Goal: Task Accomplishment & Management: Manage account settings

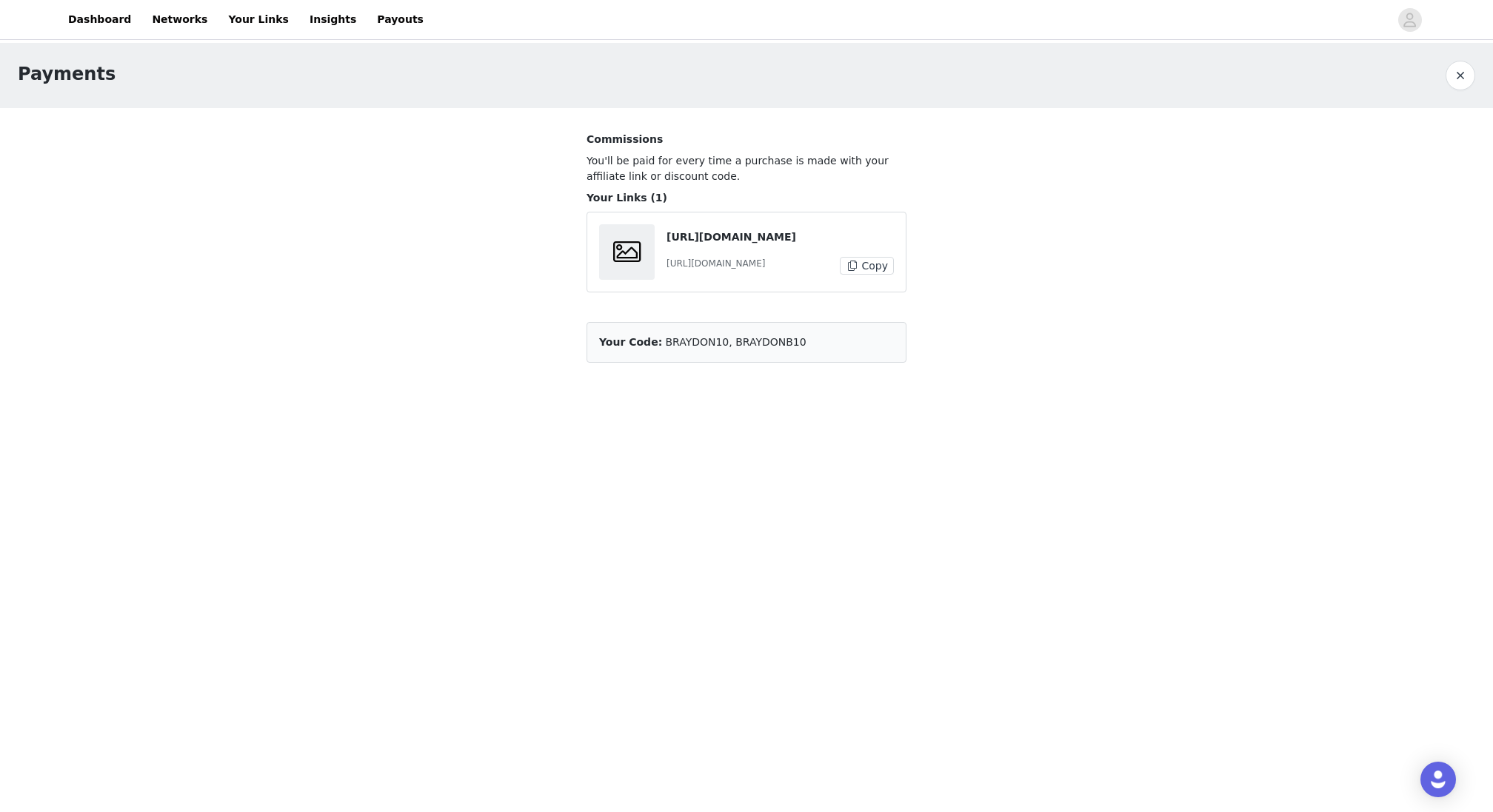
click at [753, 270] on div "https://glnk.io/nr24j/looklikeyoulift Copy" at bounding box center [780, 266] width 227 height 18
copy div "https://glnk.io/nr24j/looklikeyoulift Copy"
click at [95, 15] on link "Dashboard" at bounding box center [99, 19] width 81 height 33
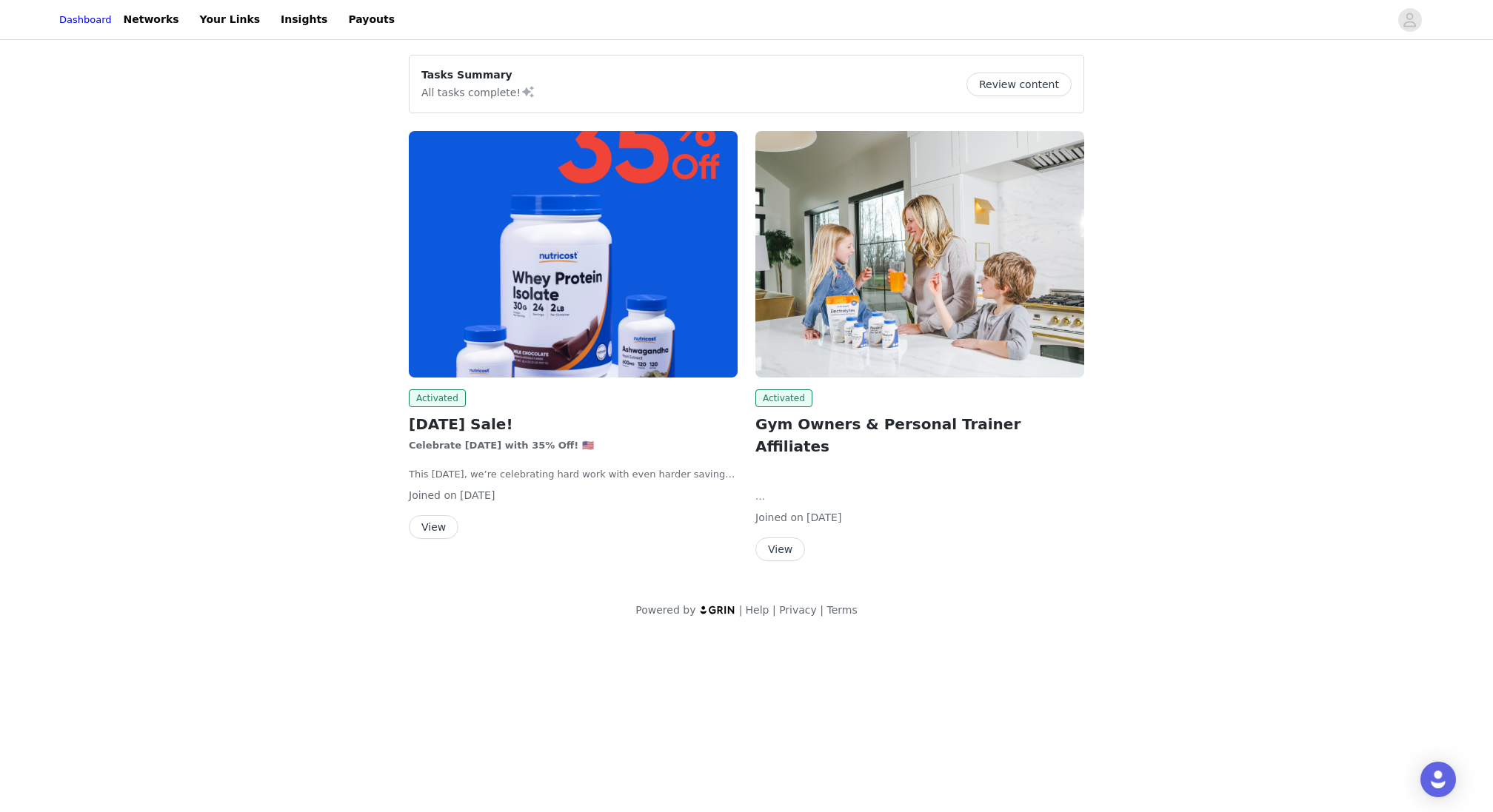
click at [445, 525] on button "View" at bounding box center [433, 527] width 50 height 24
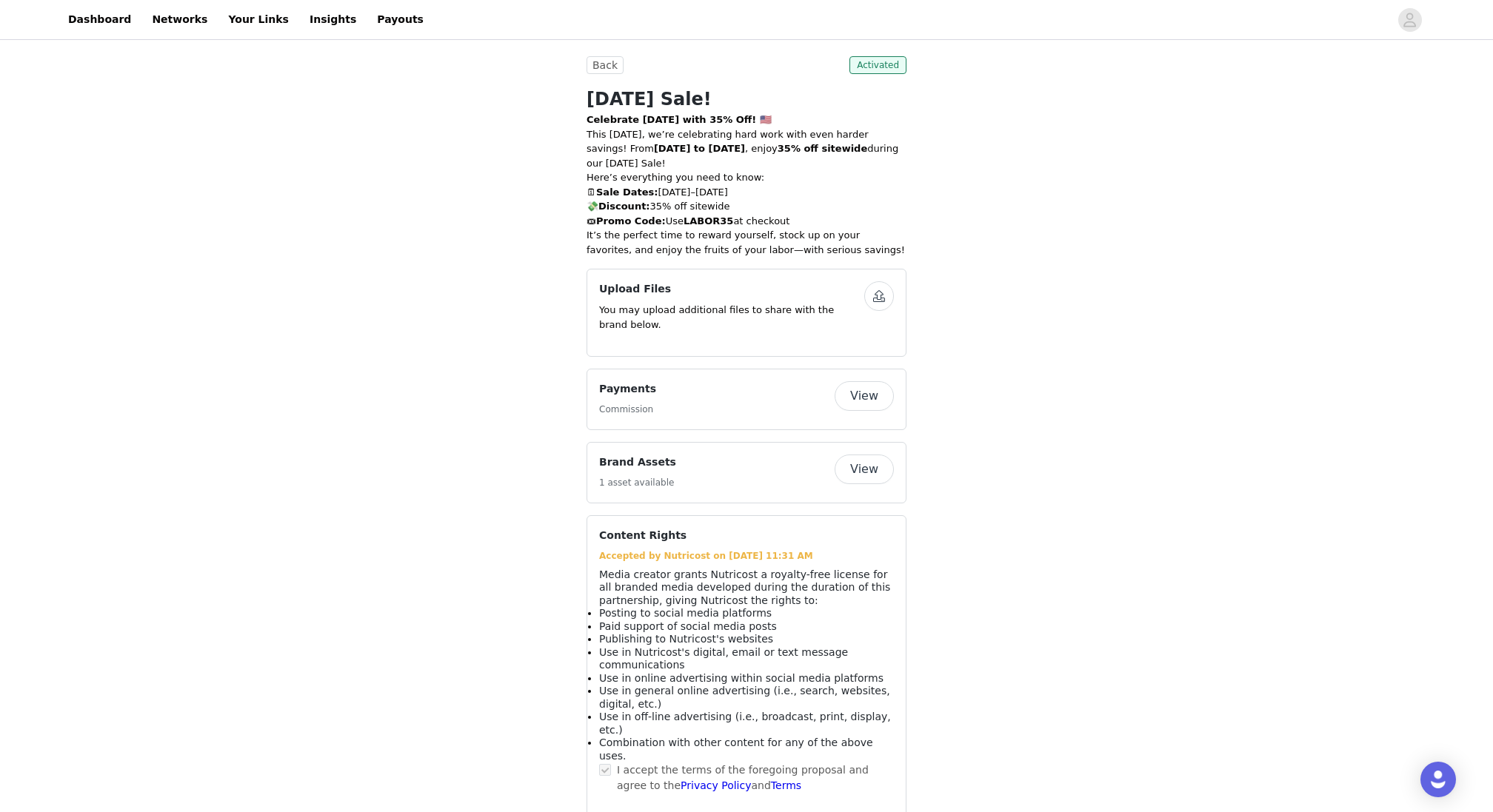
scroll to position [668, 0]
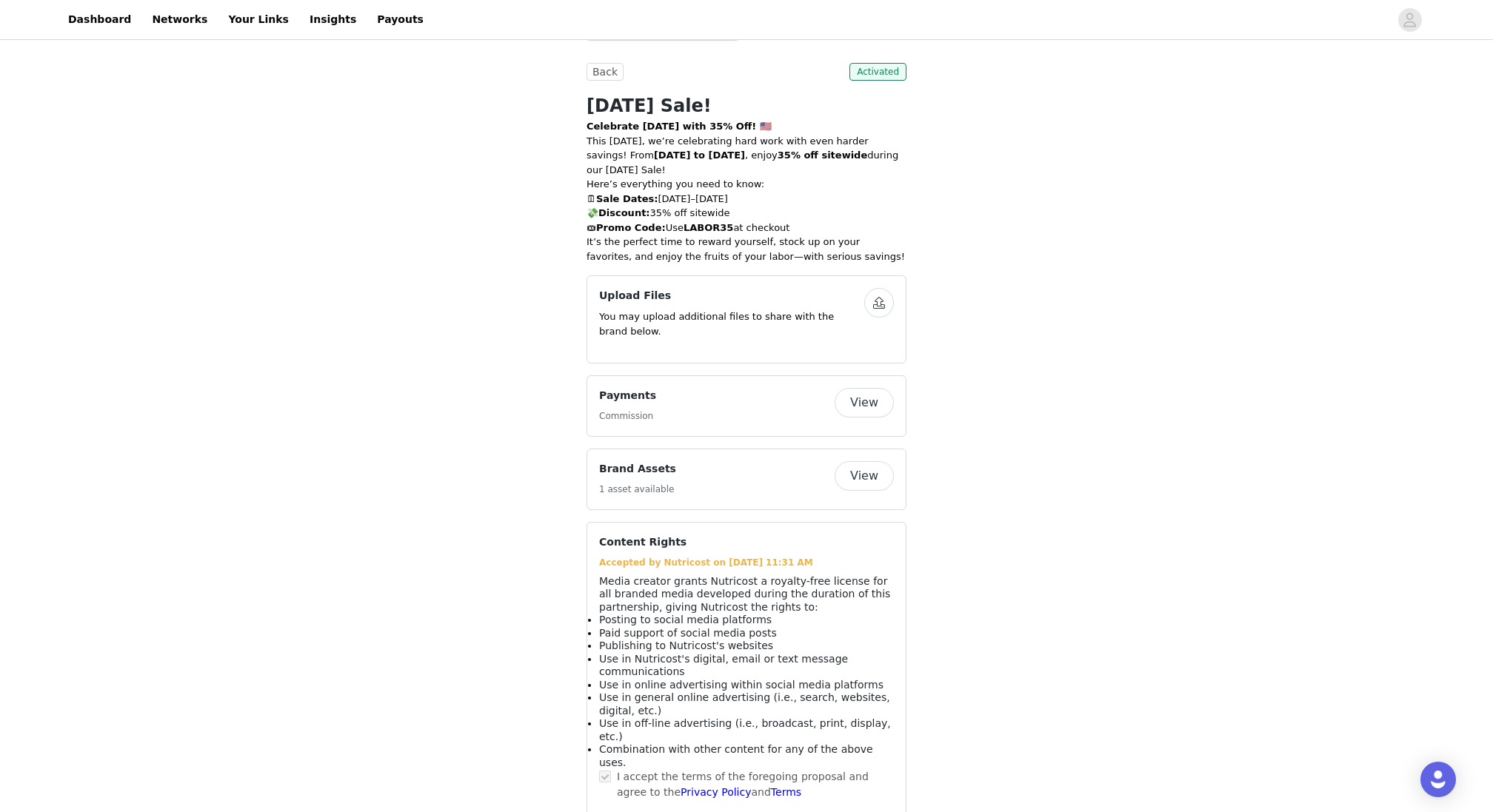
click at [698, 232] on strong "LABOR35" at bounding box center [709, 228] width 50 height 11
click at [309, 25] on link "Insights" at bounding box center [333, 19] width 64 height 33
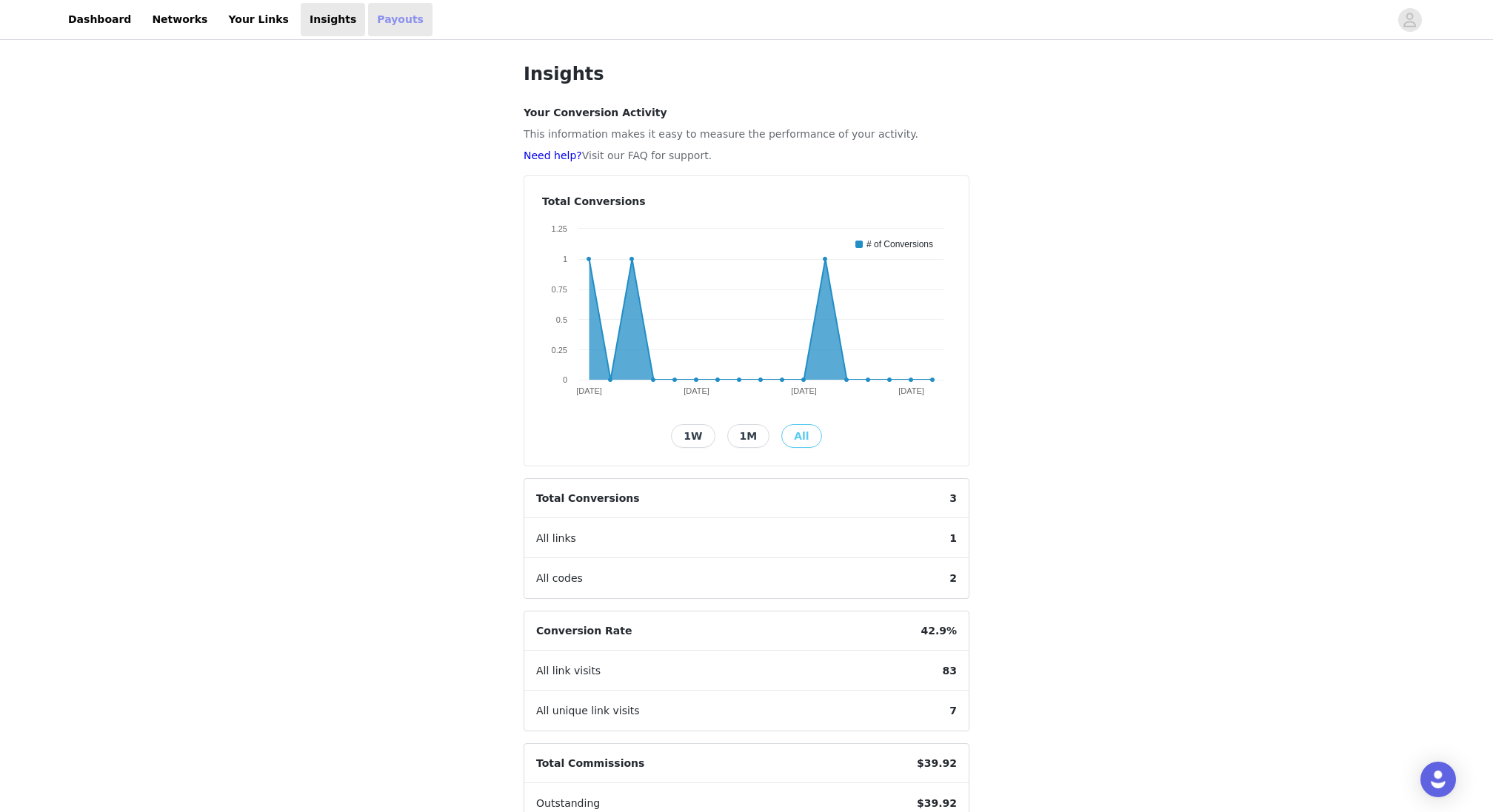
click at [379, 32] on link "Payouts" at bounding box center [400, 19] width 64 height 33
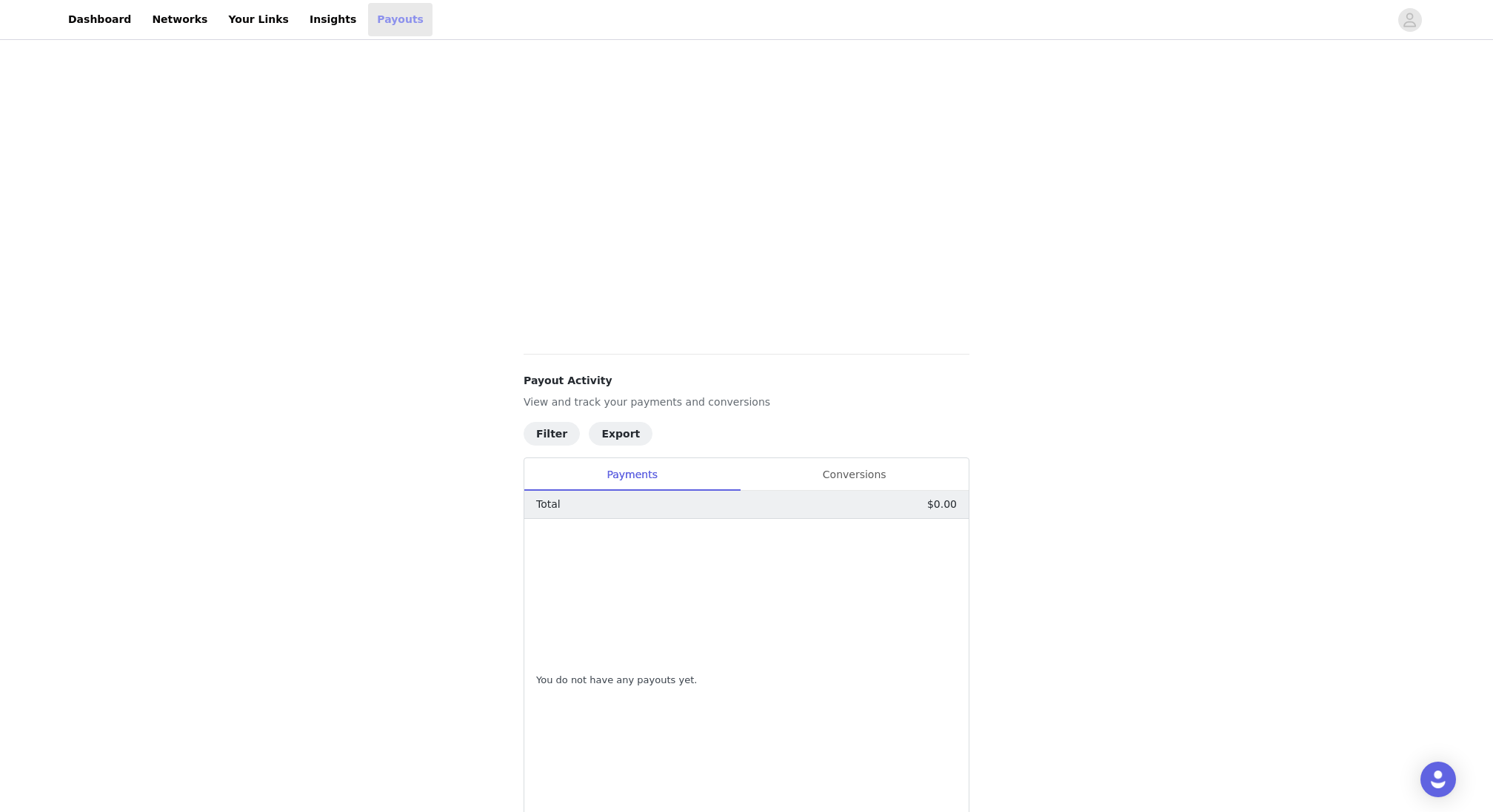
scroll to position [366, 0]
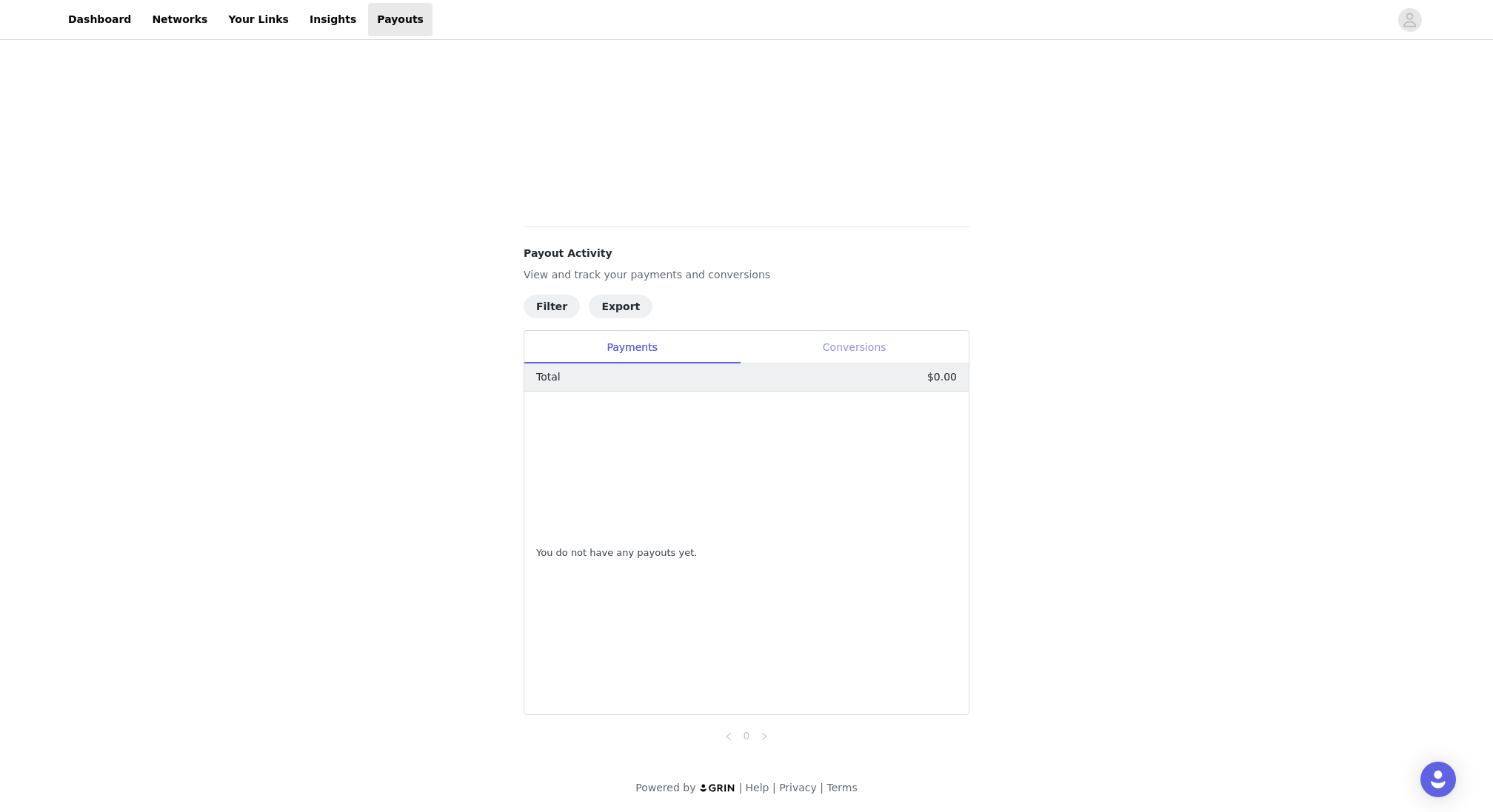
click at [781, 342] on div "Conversions" at bounding box center [854, 347] width 229 height 33
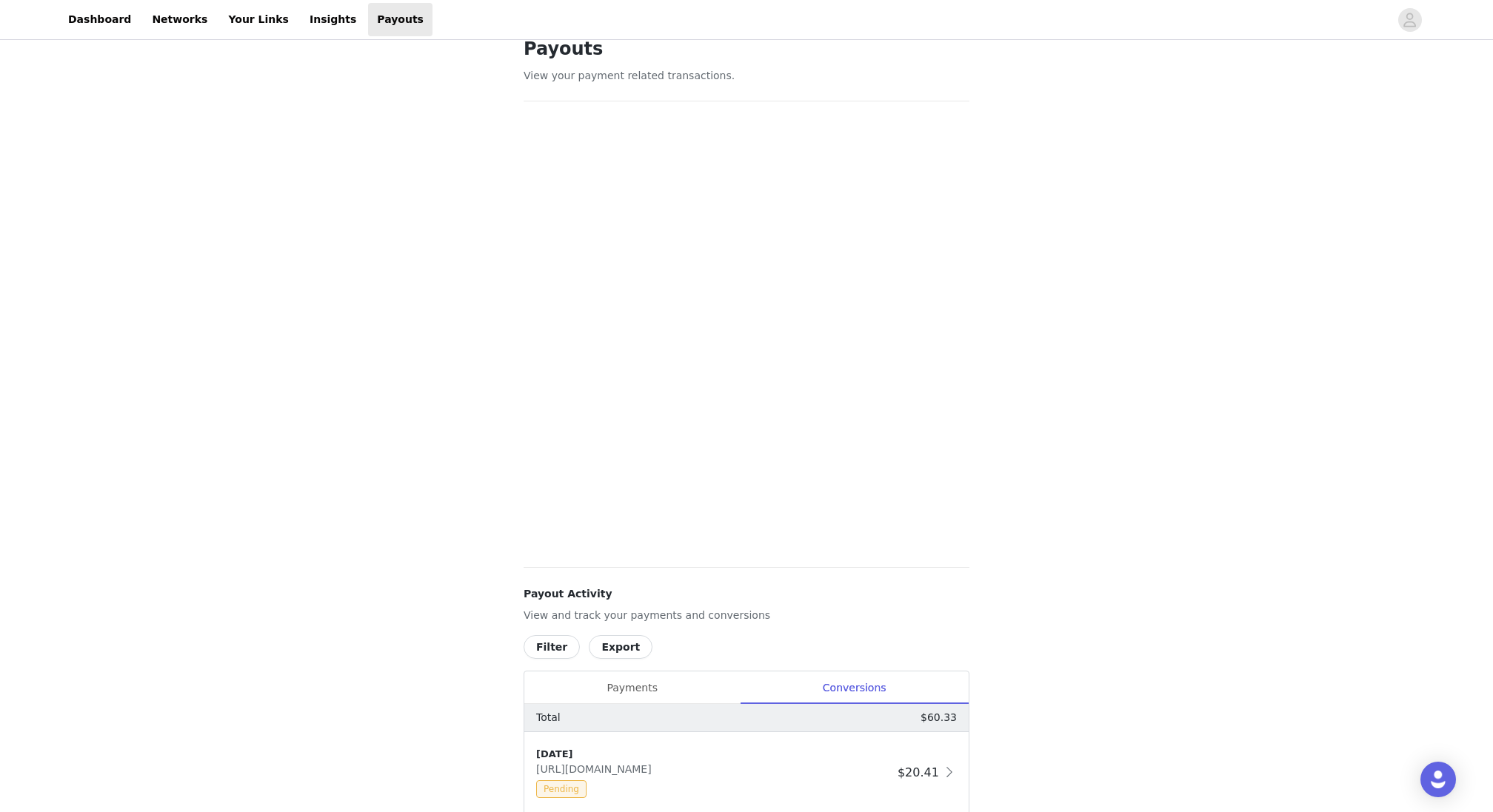
scroll to position [0, 0]
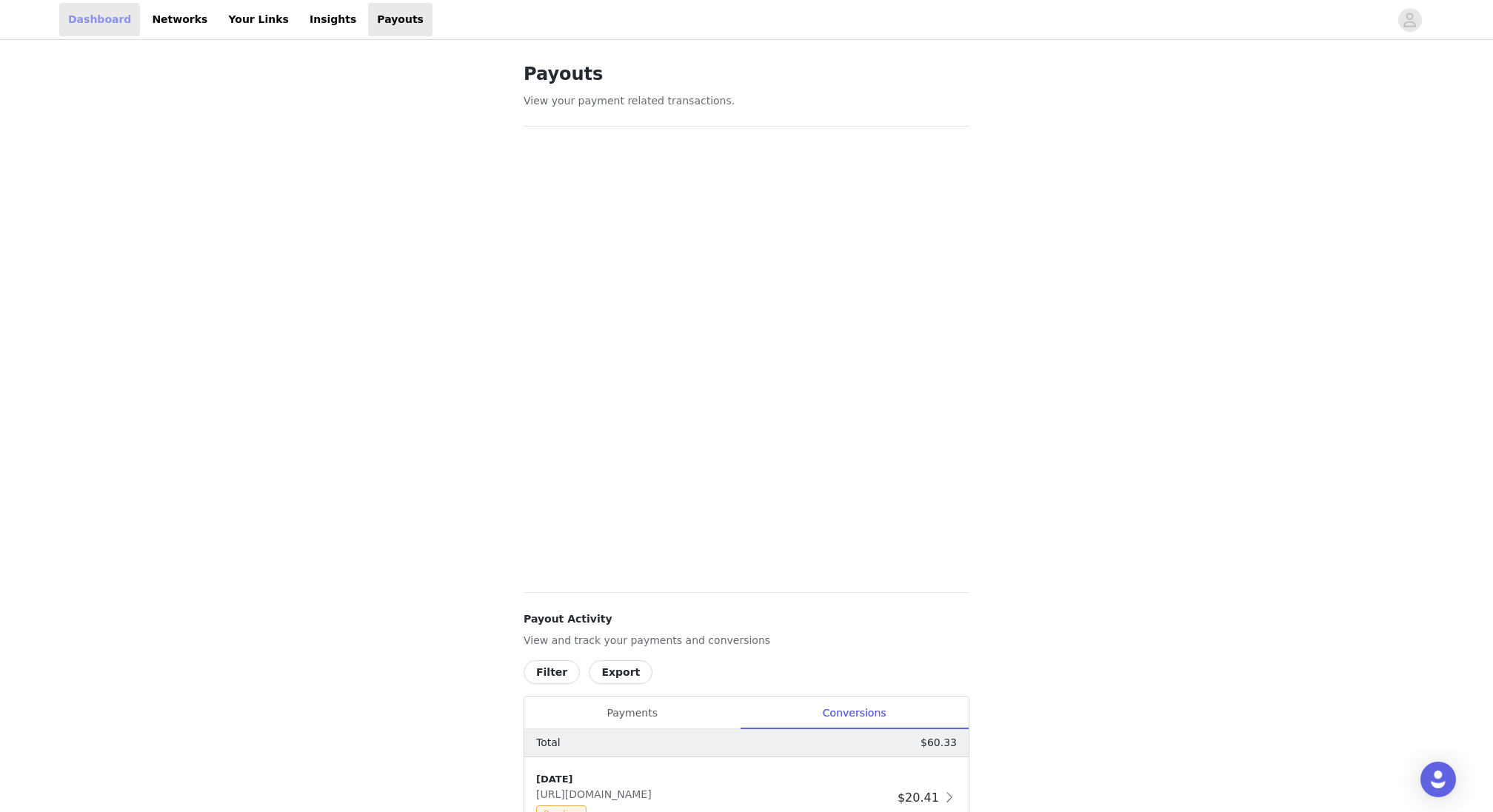
click at [102, 10] on link "Dashboard" at bounding box center [99, 19] width 81 height 33
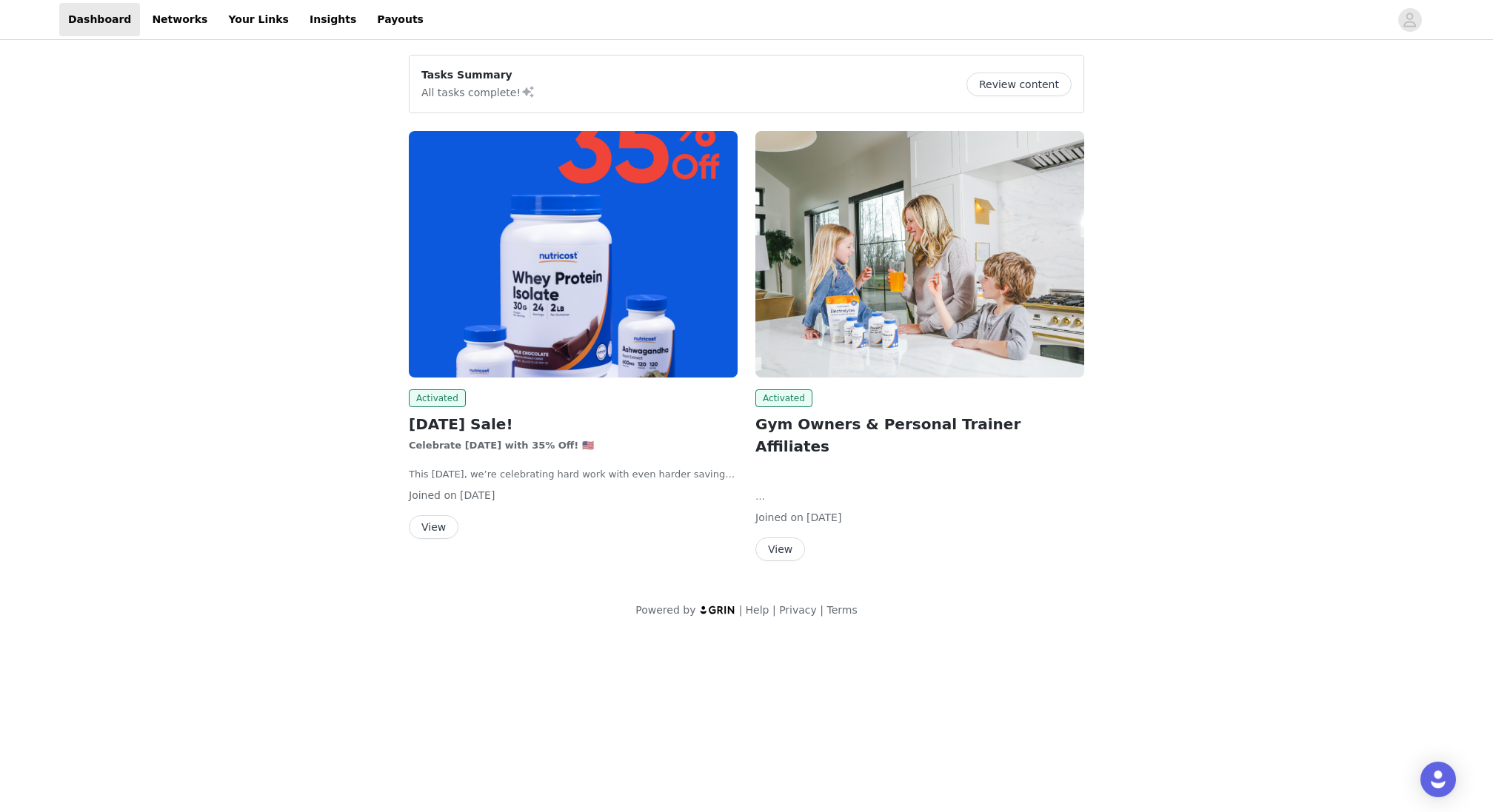
click at [485, 219] on img at bounding box center [573, 254] width 329 height 246
click at [448, 522] on button "View" at bounding box center [433, 527] width 50 height 24
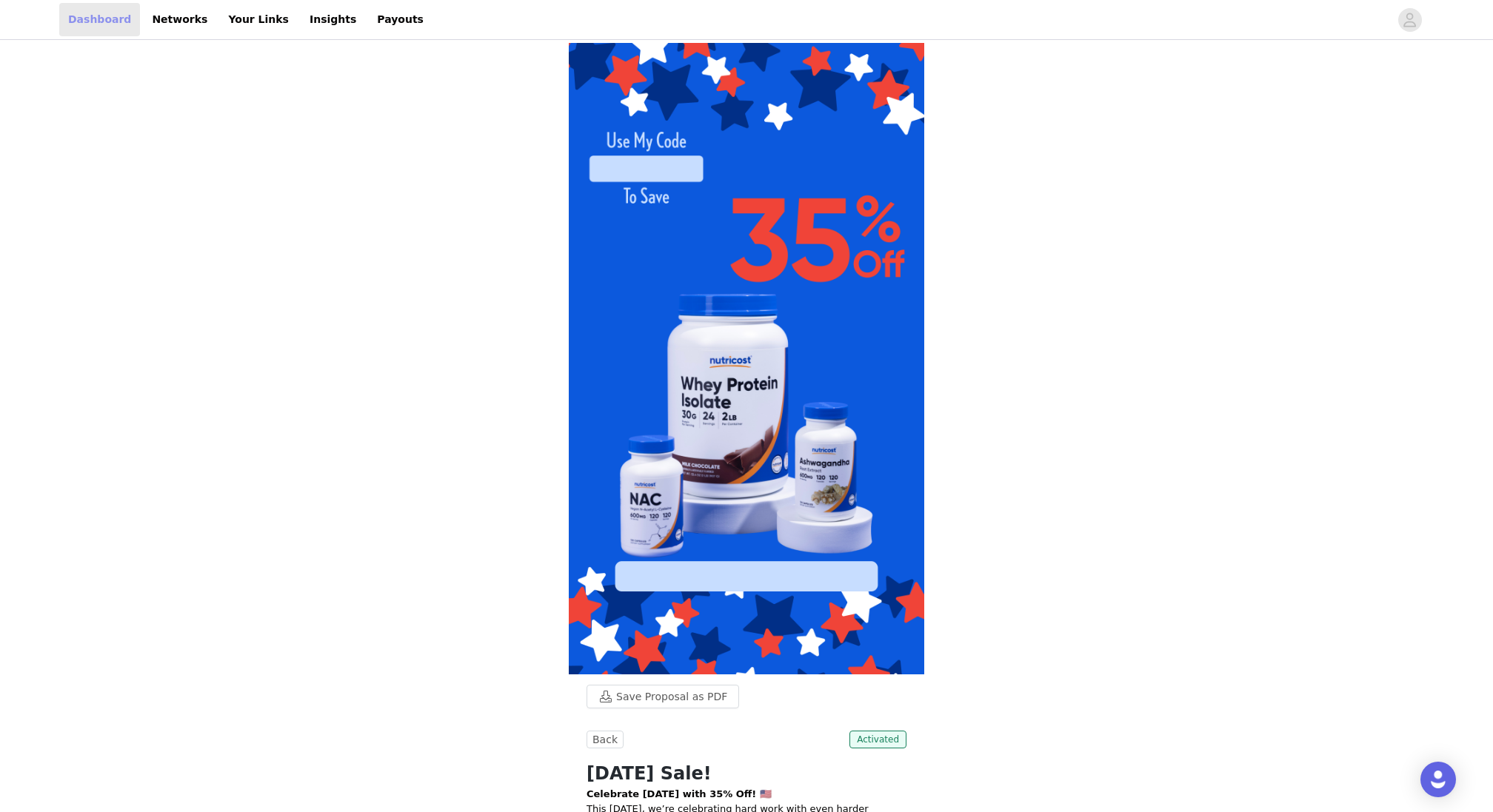
click at [80, 12] on link "Dashboard" at bounding box center [99, 19] width 81 height 33
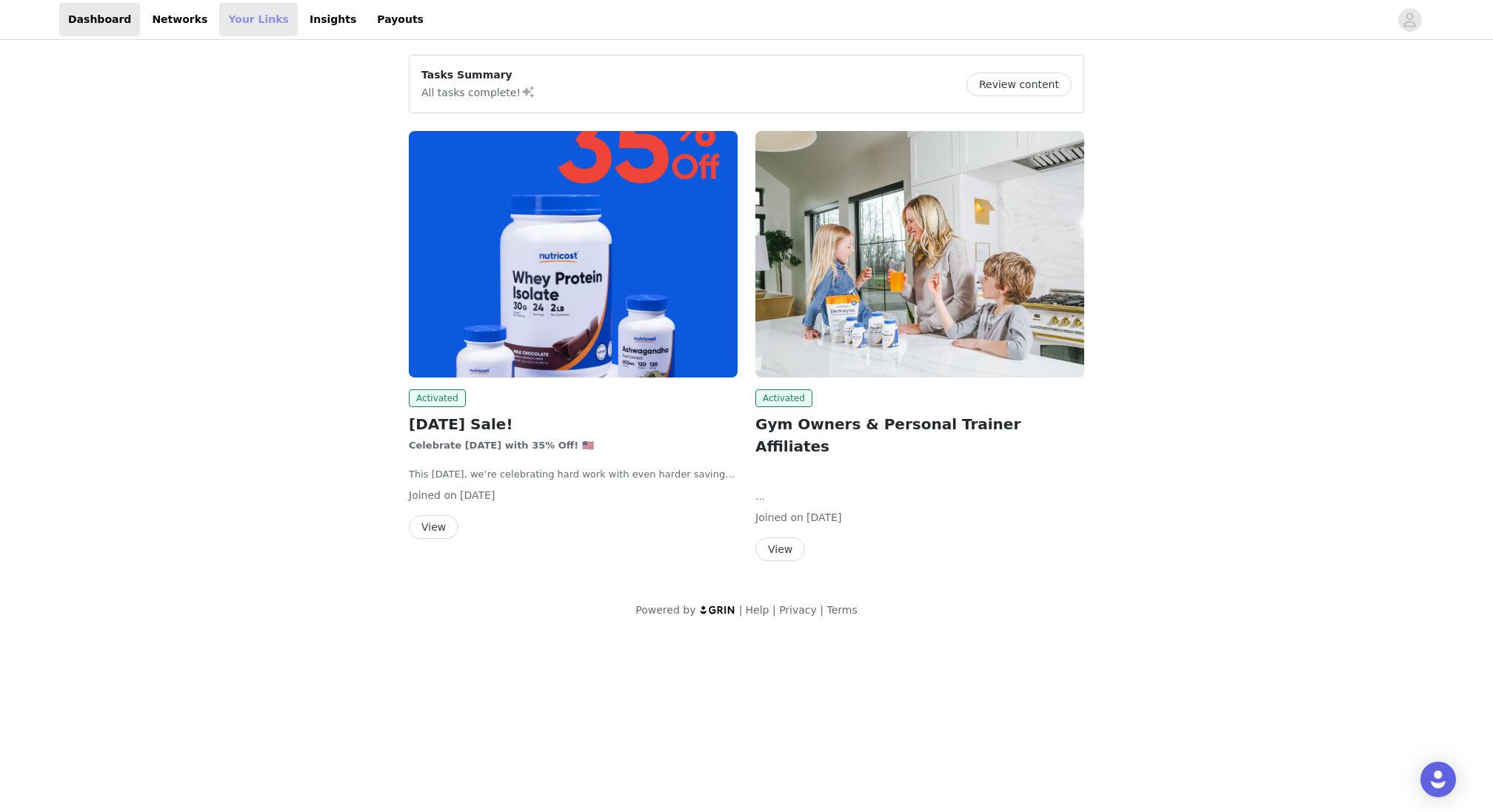
click at [219, 24] on link "Your Links" at bounding box center [258, 19] width 78 height 33
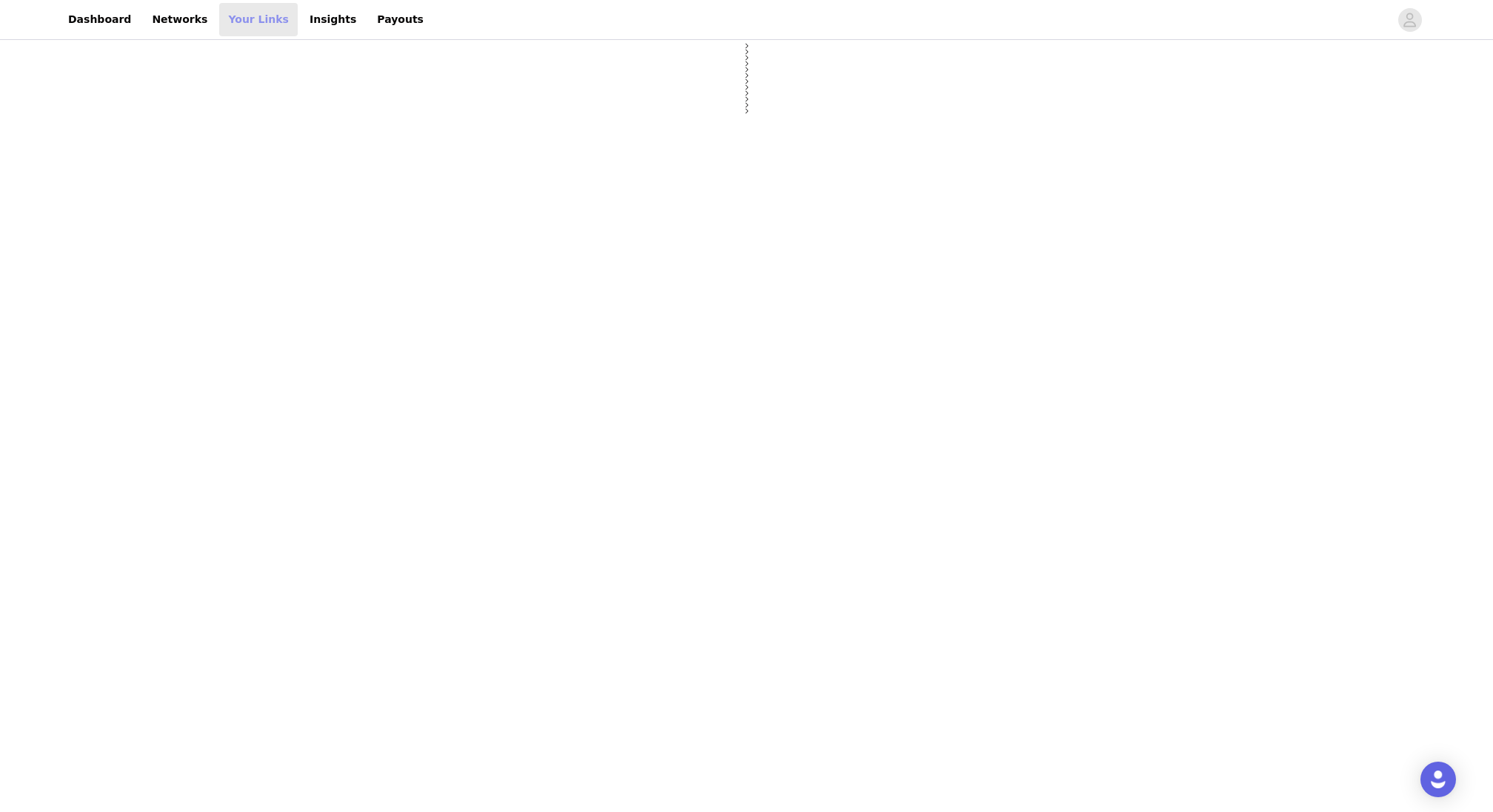
select select "12"
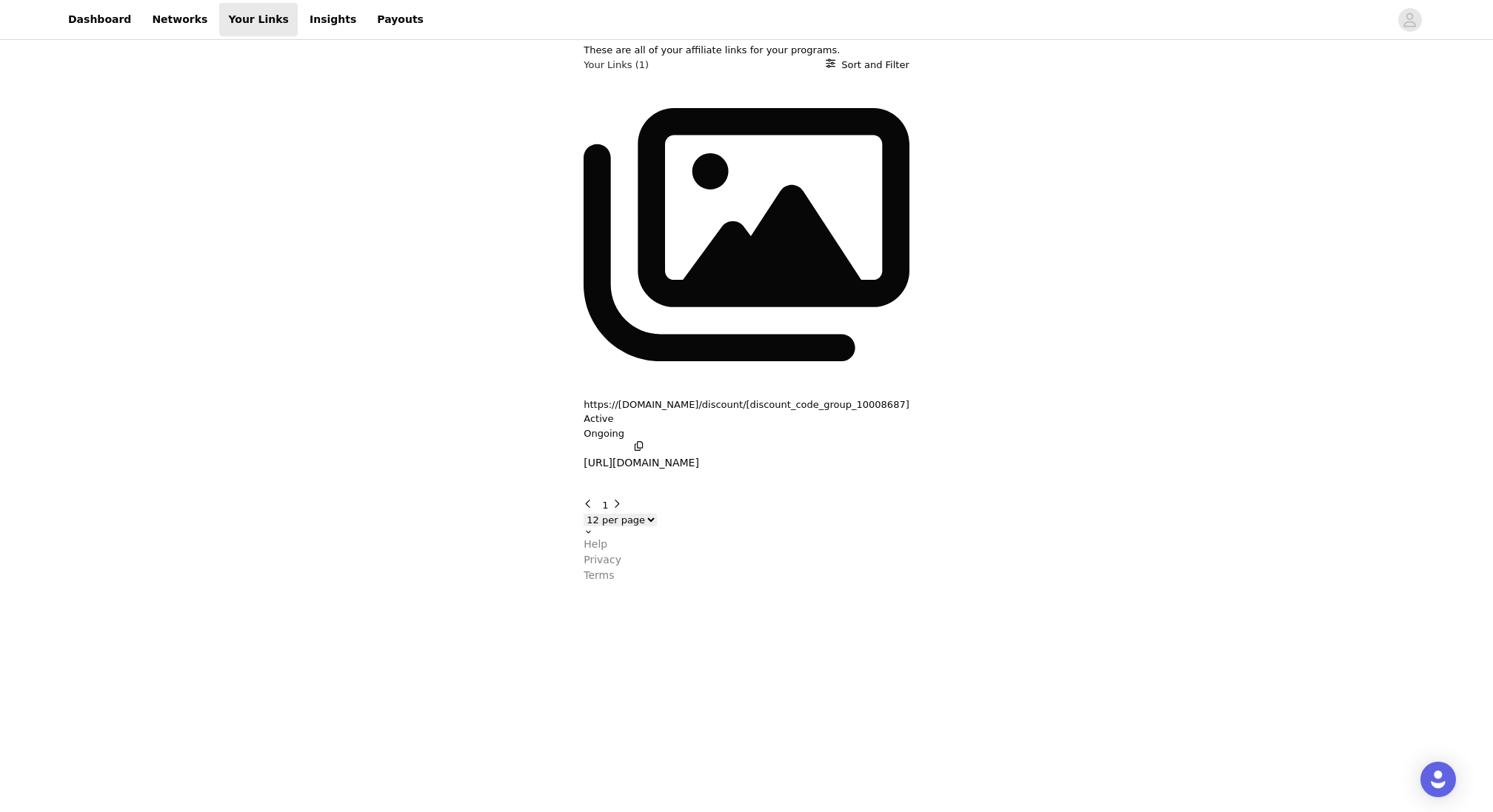
click at [634, 442] on icon "button" at bounding box center [639, 446] width 9 height 9
